Goal: Check status: Check status

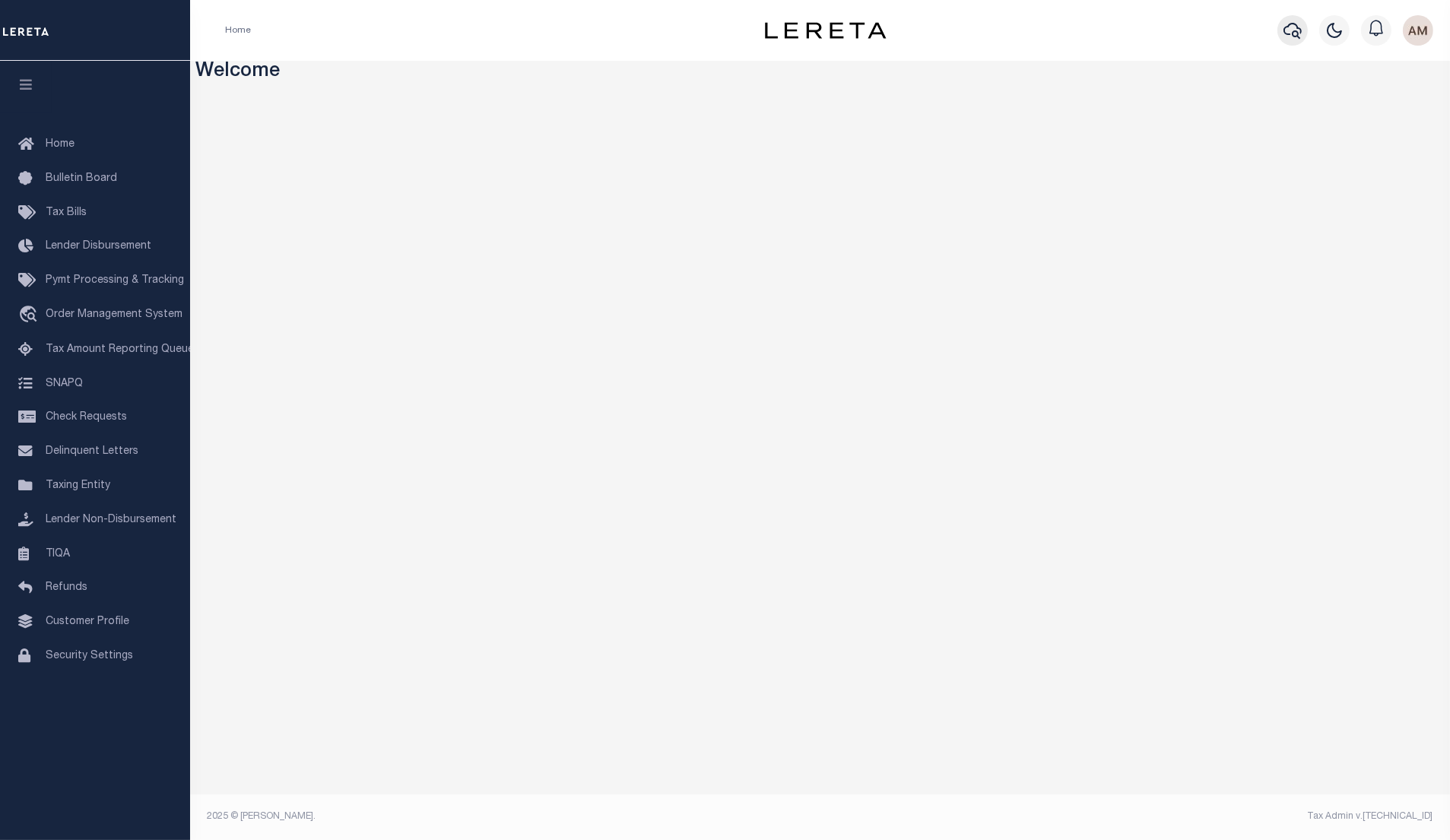
click at [1283, 25] on icon "button" at bounding box center [1292, 31] width 18 height 18
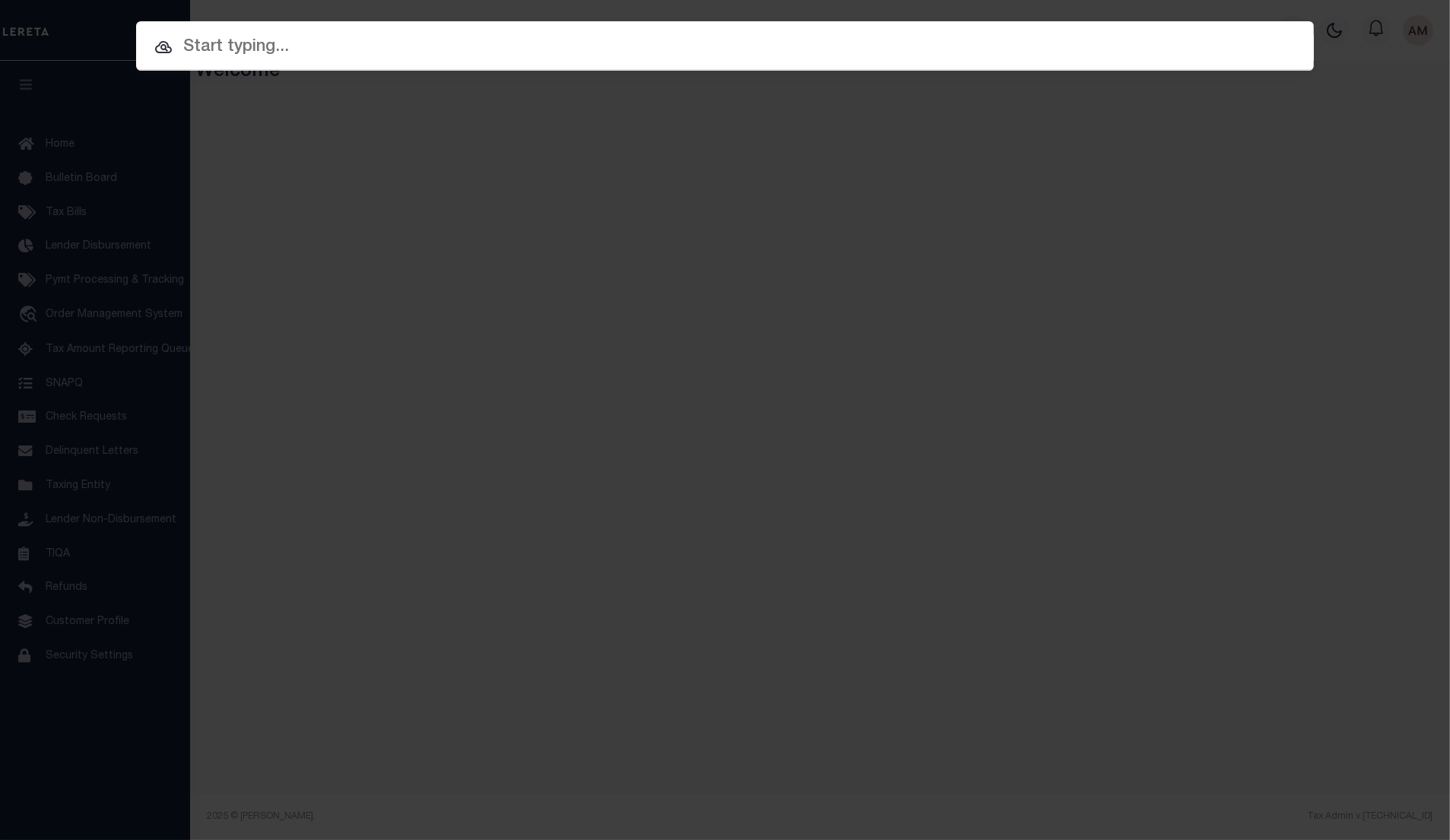
click at [999, 56] on input "text" at bounding box center [725, 47] width 1178 height 26
paste input "5422962"
type input "5422962"
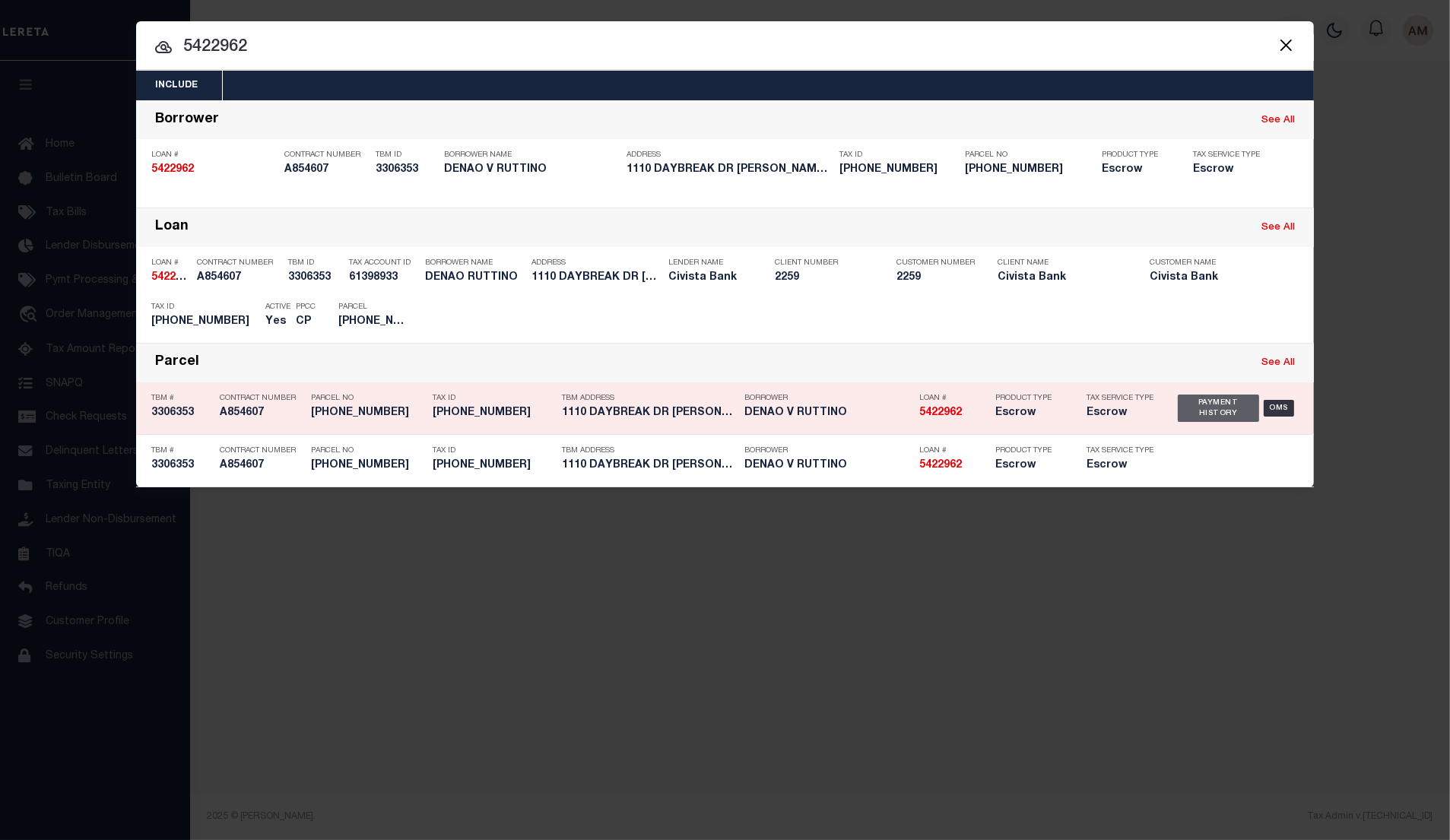
click at [1199, 406] on div "Payment History" at bounding box center [1218, 408] width 82 height 27
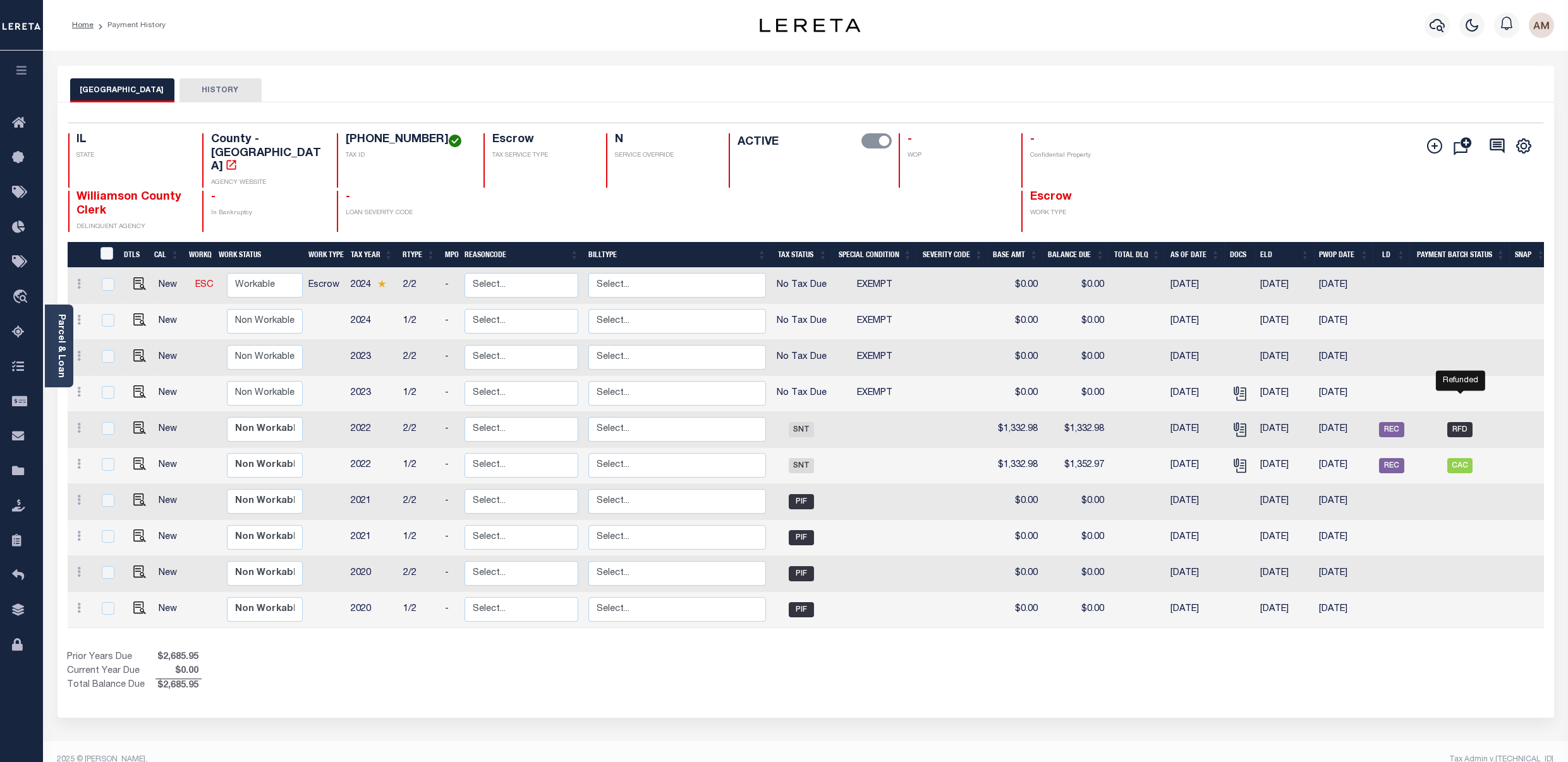
click at [1204, 422] on span "RFD" at bounding box center [1460, 430] width 25 height 15
checkbox input "true"
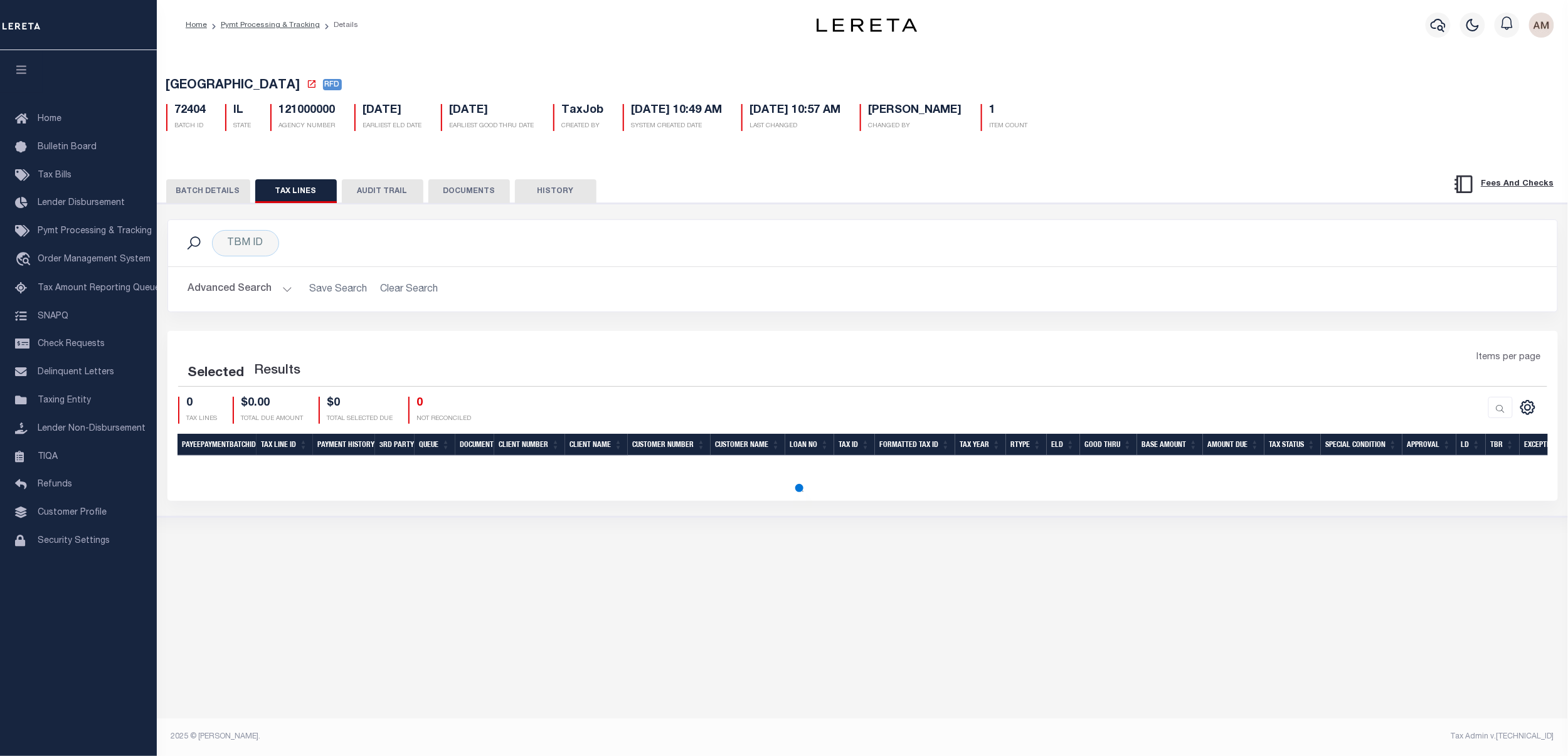
click at [446, 210] on div "PAYMENT BATCH Total Payment Due: $1,332.98 Batch Status" at bounding box center [862, 361] width 1423 height 314
click at [454, 208] on div "PAYMENT BATCH Total Payment Due: $1,332.98 Batch Status" at bounding box center [862, 361] width 1423 height 314
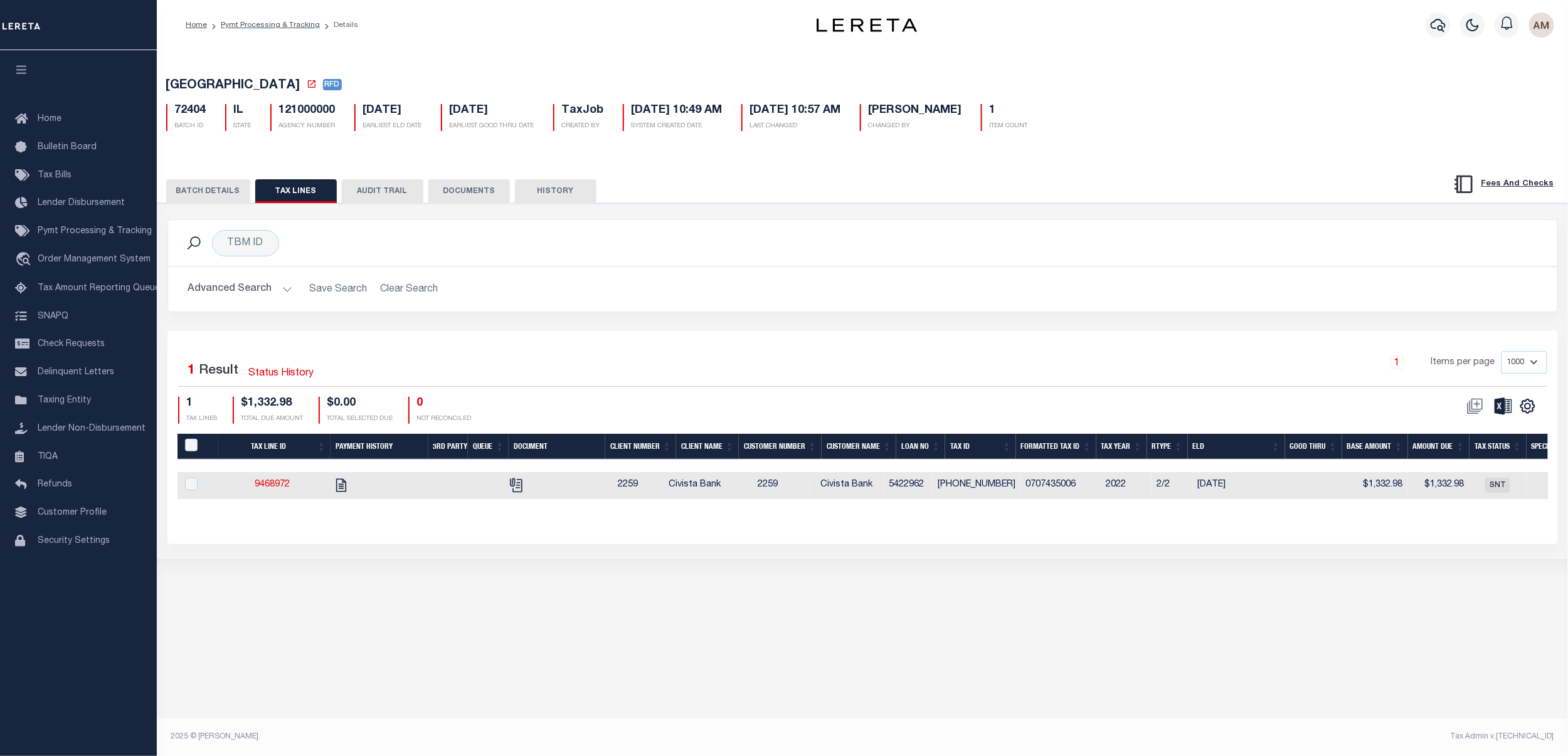
click at [467, 195] on button "DOCUMENTS" at bounding box center [469, 191] width 82 height 24
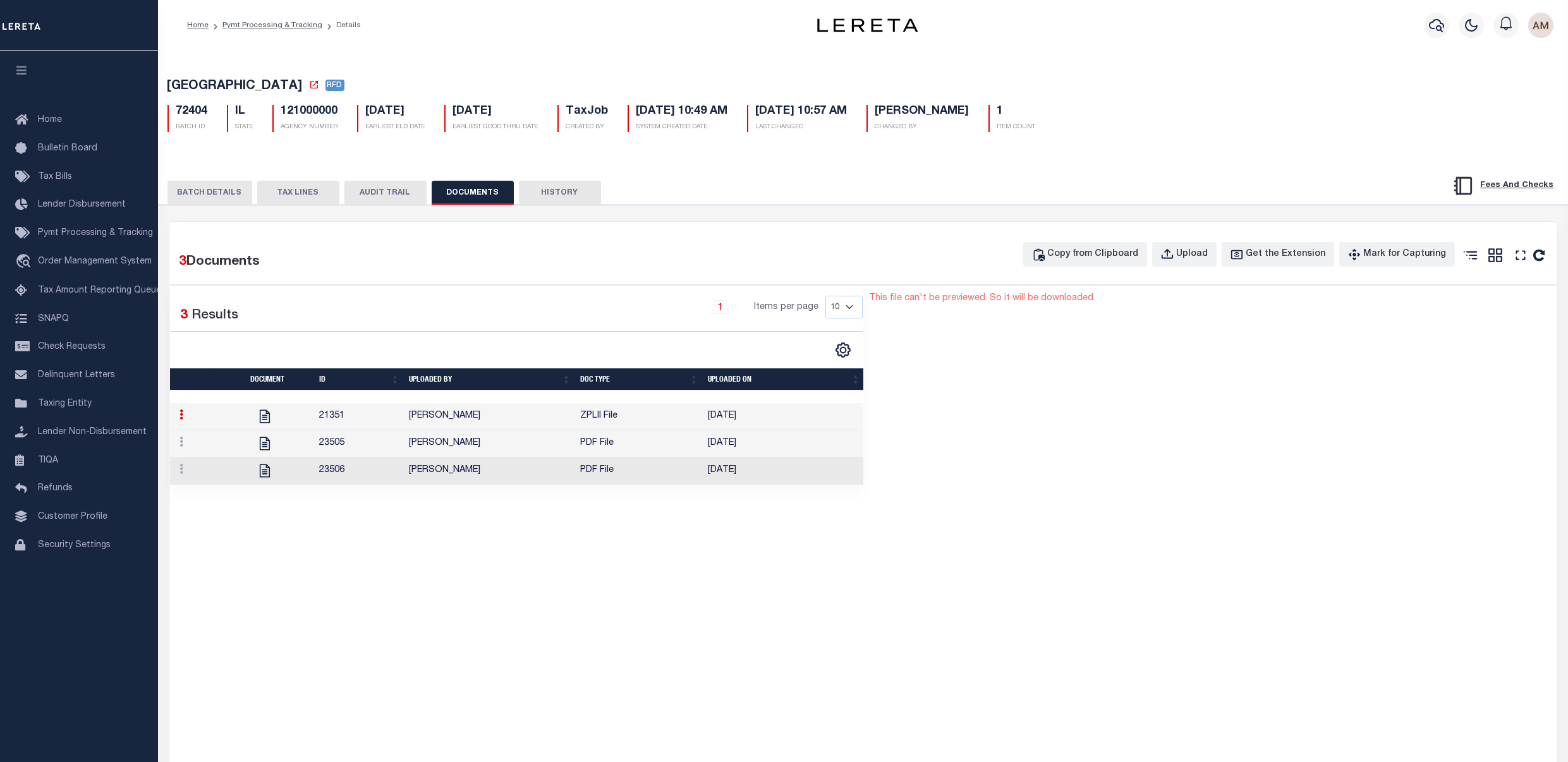
drag, startPoint x: 878, startPoint y: 254, endPoint x: 886, endPoint y: 254, distance: 8.0
click at [883, 254] on div "Copy from Clipboard Upload Get the Extension Mark for Capturing Got it Print" at bounding box center [1036, 258] width 1041 height 32
click at [1204, 252] on div "Upload" at bounding box center [1193, 254] width 32 height 14
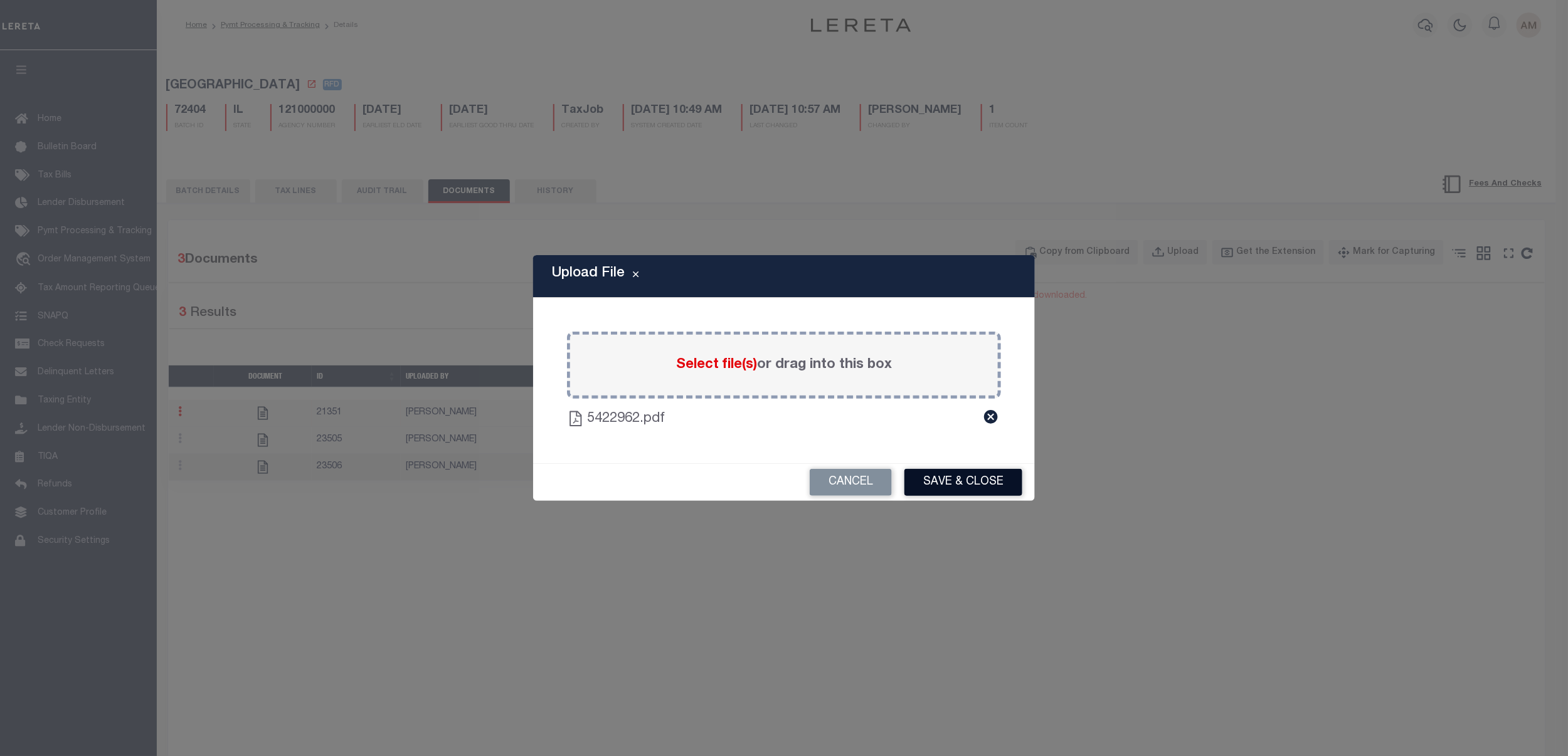
click at [951, 472] on button "Save & Close" at bounding box center [963, 482] width 118 height 27
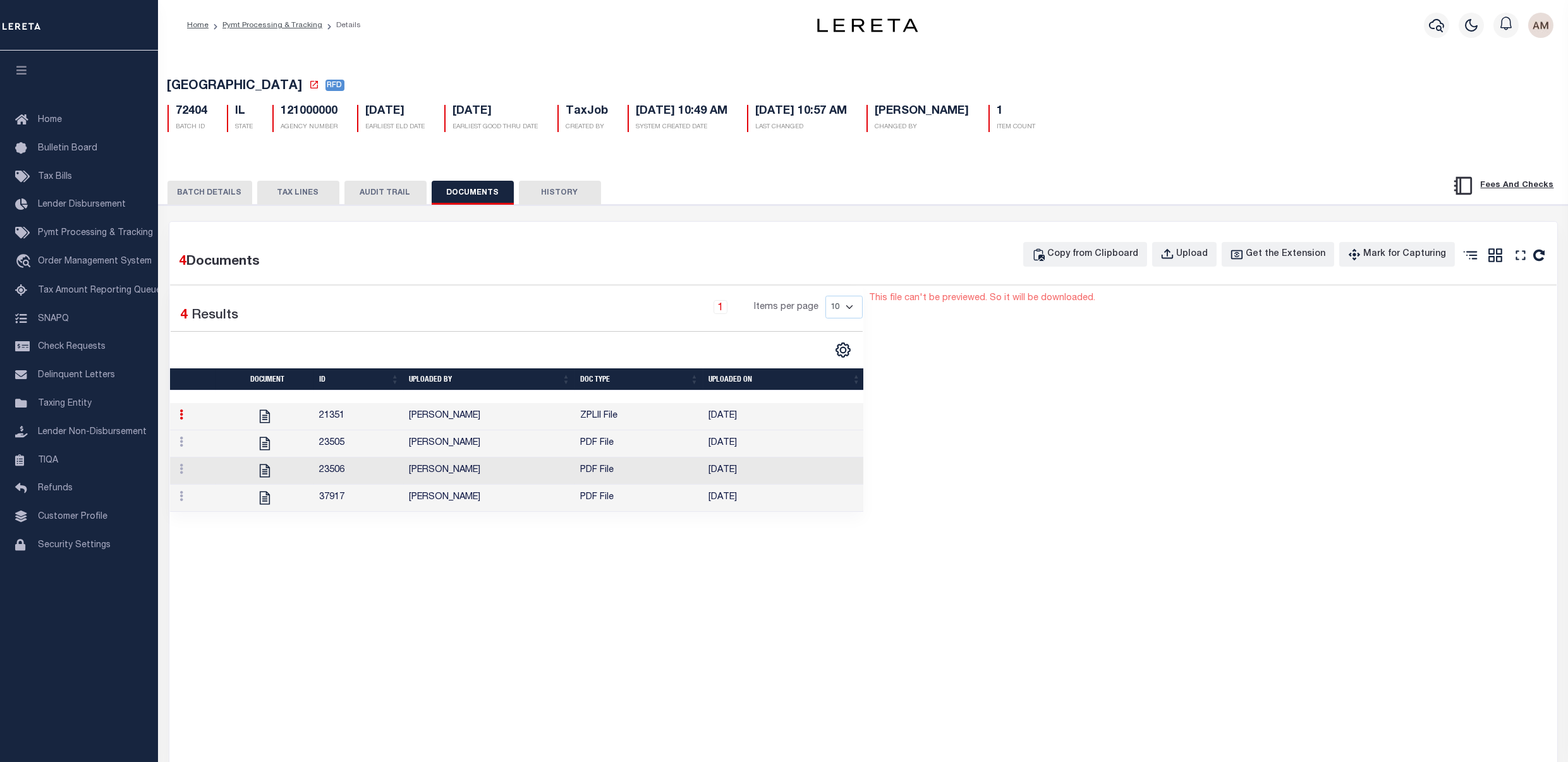
click at [531, 511] on td "[PERSON_NAME]" at bounding box center [490, 499] width 171 height 27
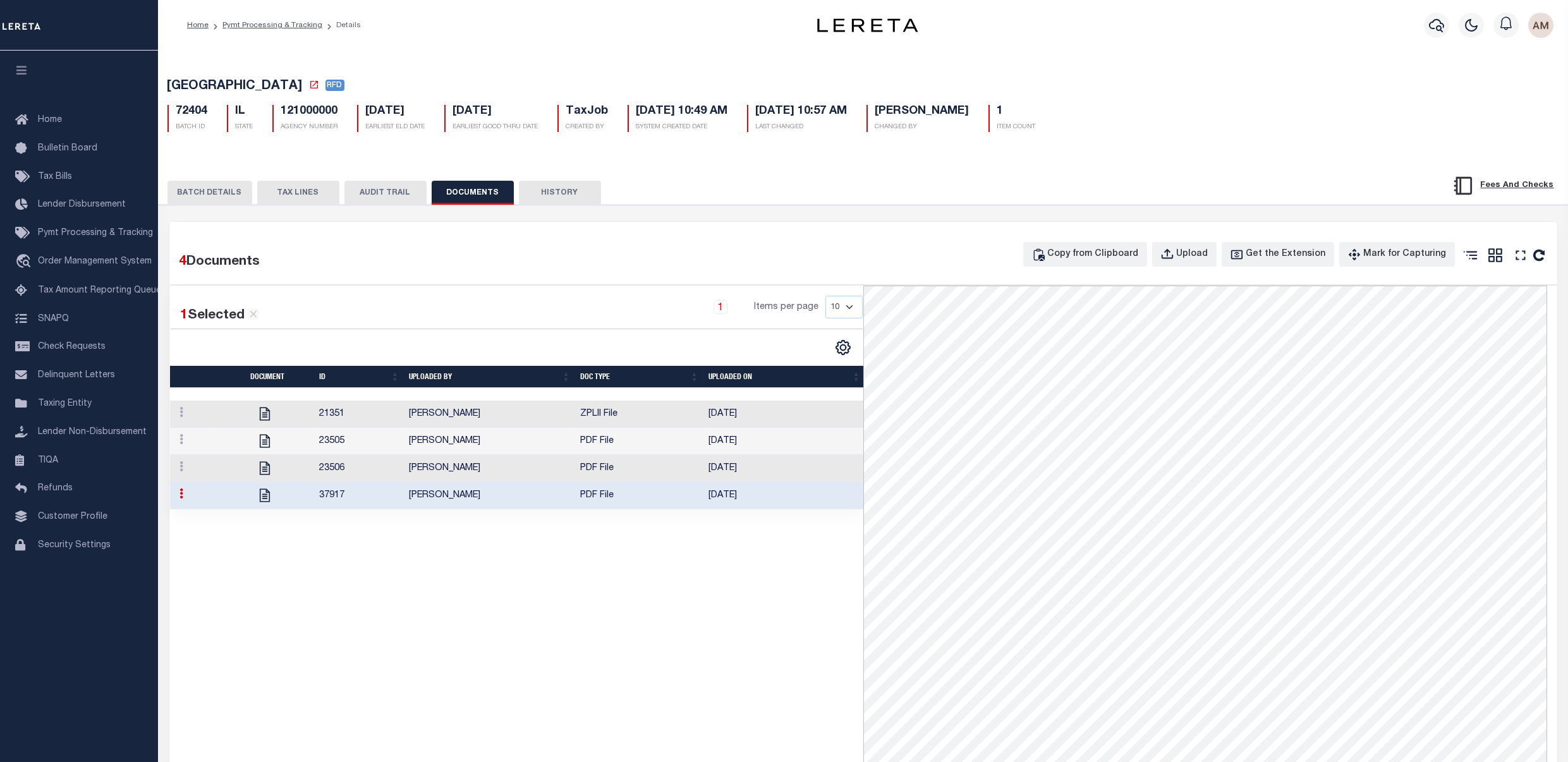
click at [224, 202] on button "BATCH DETAILS" at bounding box center [209, 193] width 84 height 24
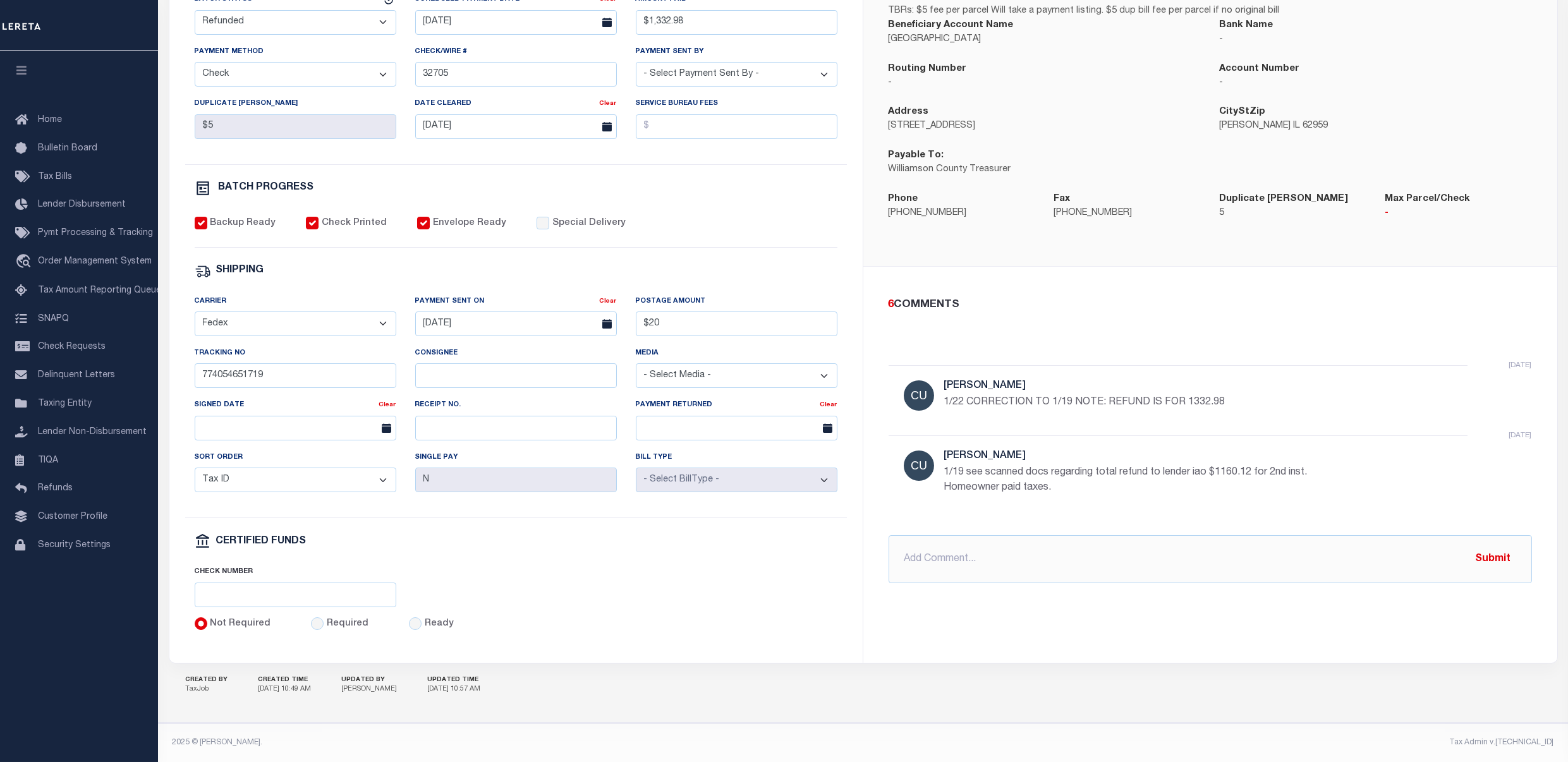
scroll to position [310, 0]
click at [1016, 538] on input "text" at bounding box center [1211, 560] width 643 height 48
type input "8/."
drag, startPoint x: 991, startPoint y: 547, endPoint x: 789, endPoint y: 559, distance: 202.4
click at [789, 559] on div "PAYMENT BATCH Total Payment Due: $1,332.98 Batch Status" at bounding box center [864, 293] width 1388 height 739
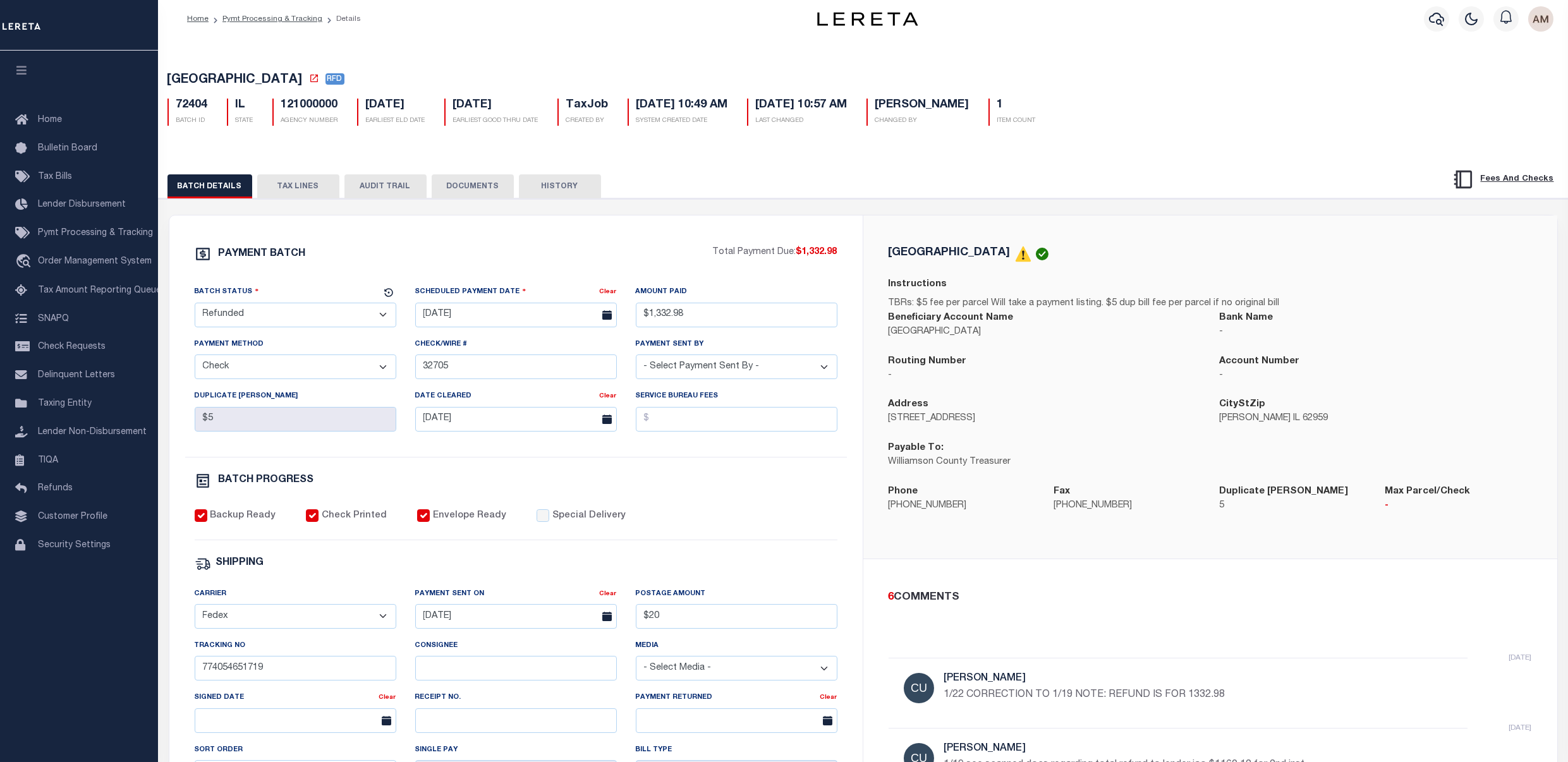
scroll to position [0, 0]
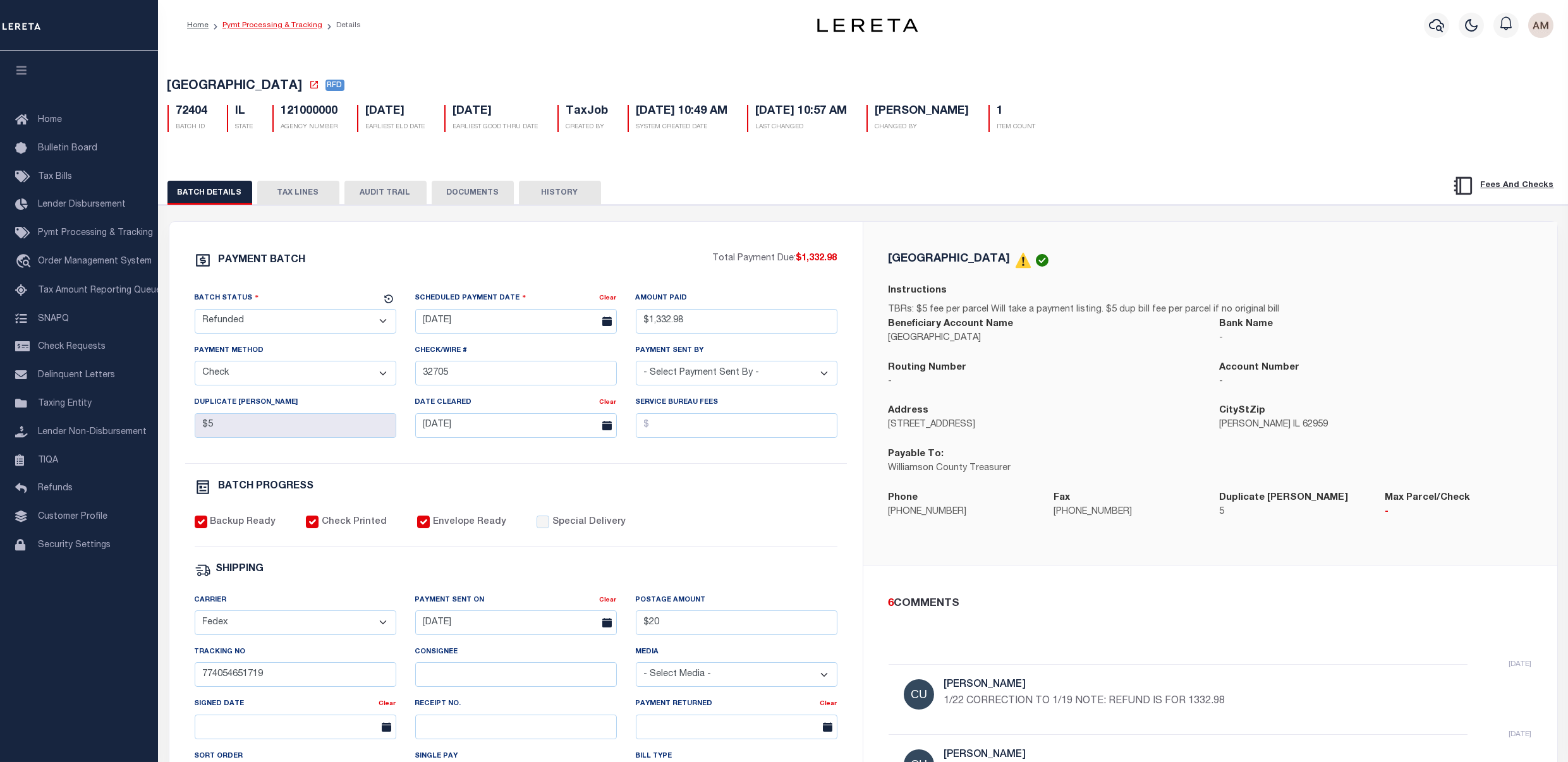
click at [265, 28] on link "Pymt Processing & Tracking" at bounding box center [272, 25] width 100 height 8
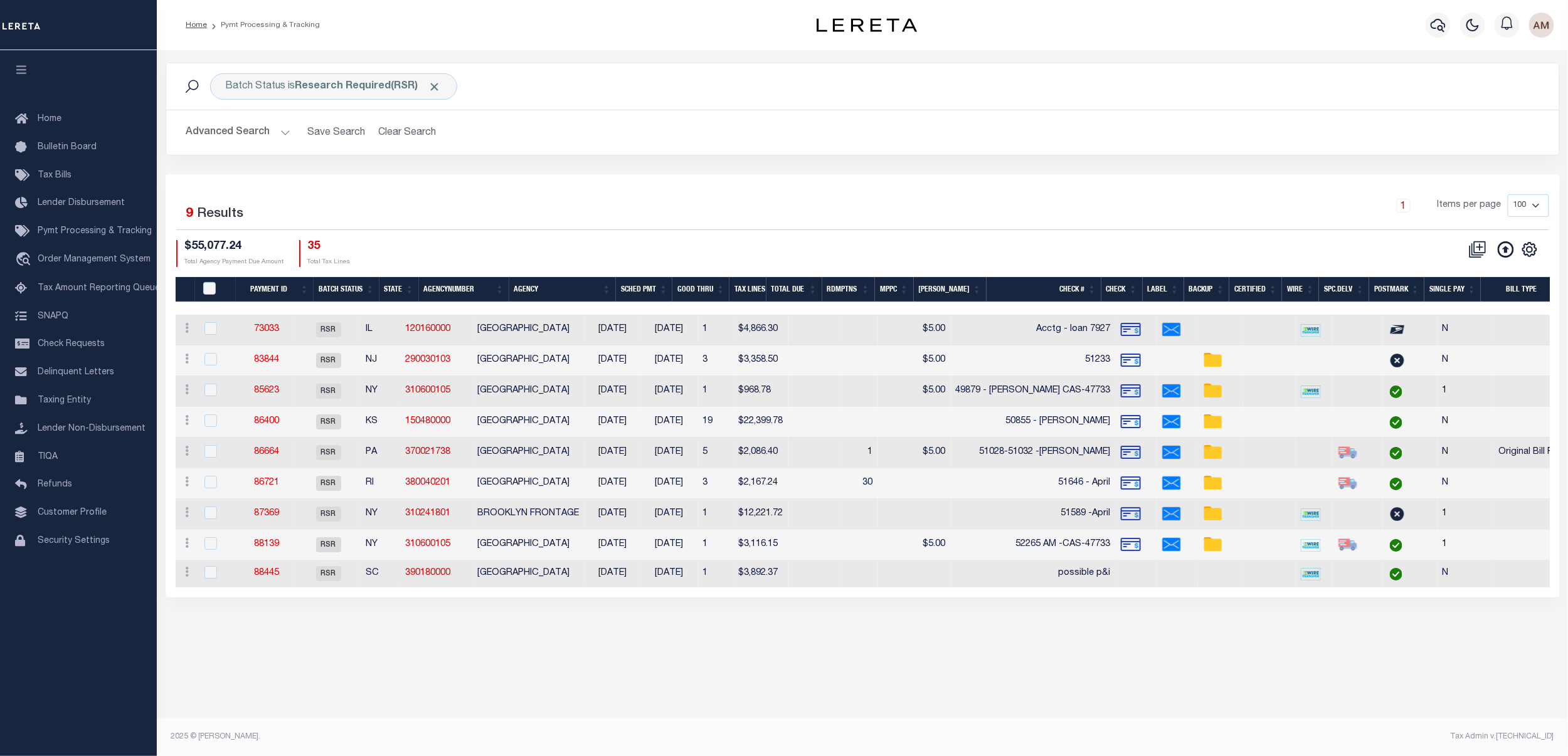
drag, startPoint x: 1012, startPoint y: 73, endPoint x: 1011, endPoint y: 67, distance: 6.1
click at [1011, 73] on div "Batch Status is Research Required(RSR) Search" at bounding box center [862, 86] width 1373 height 27
